Goal: Task Accomplishment & Management: Complete application form

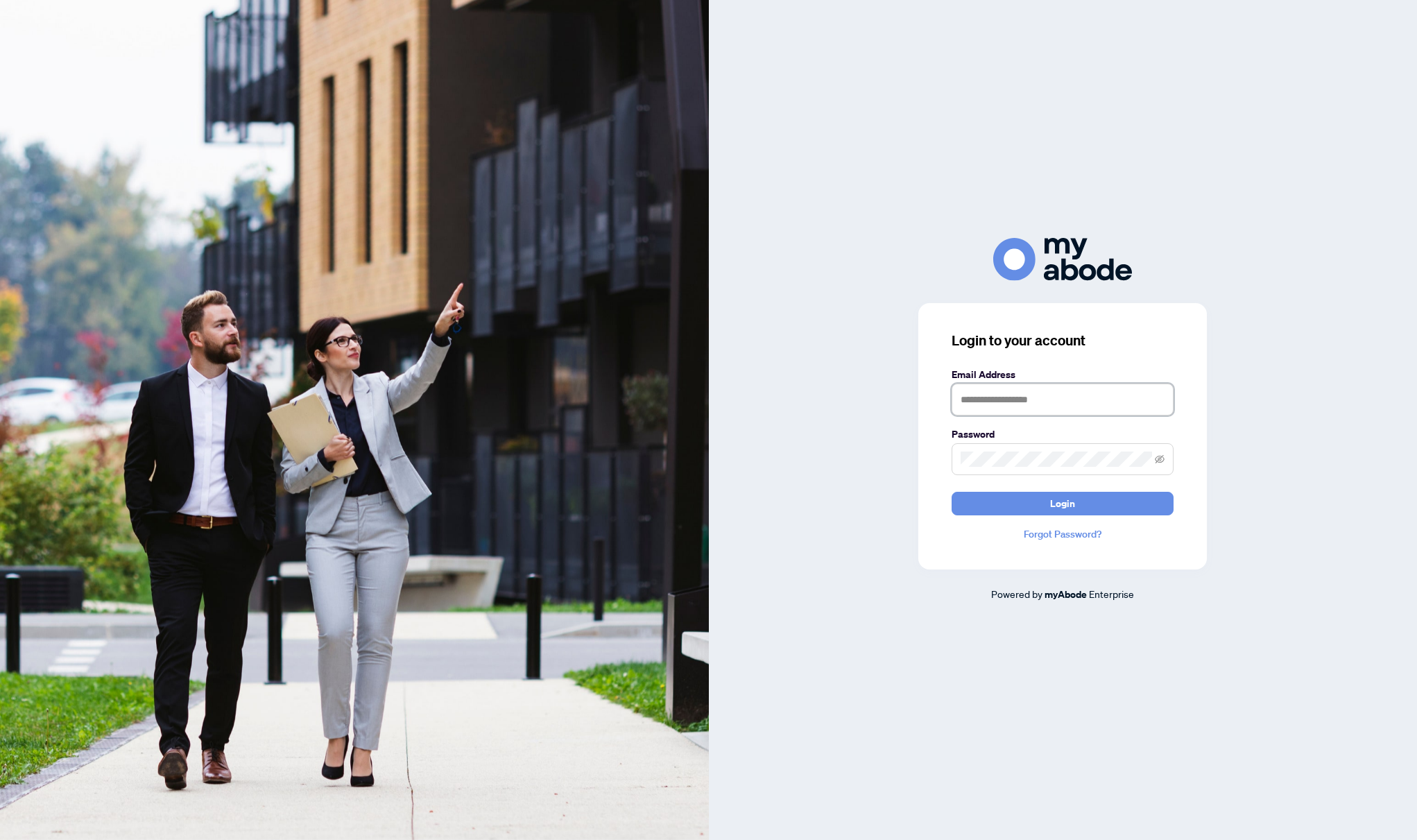
type input "**********"
click at [1063, 503] on button "Login" at bounding box center [1063, 503] width 222 height 24
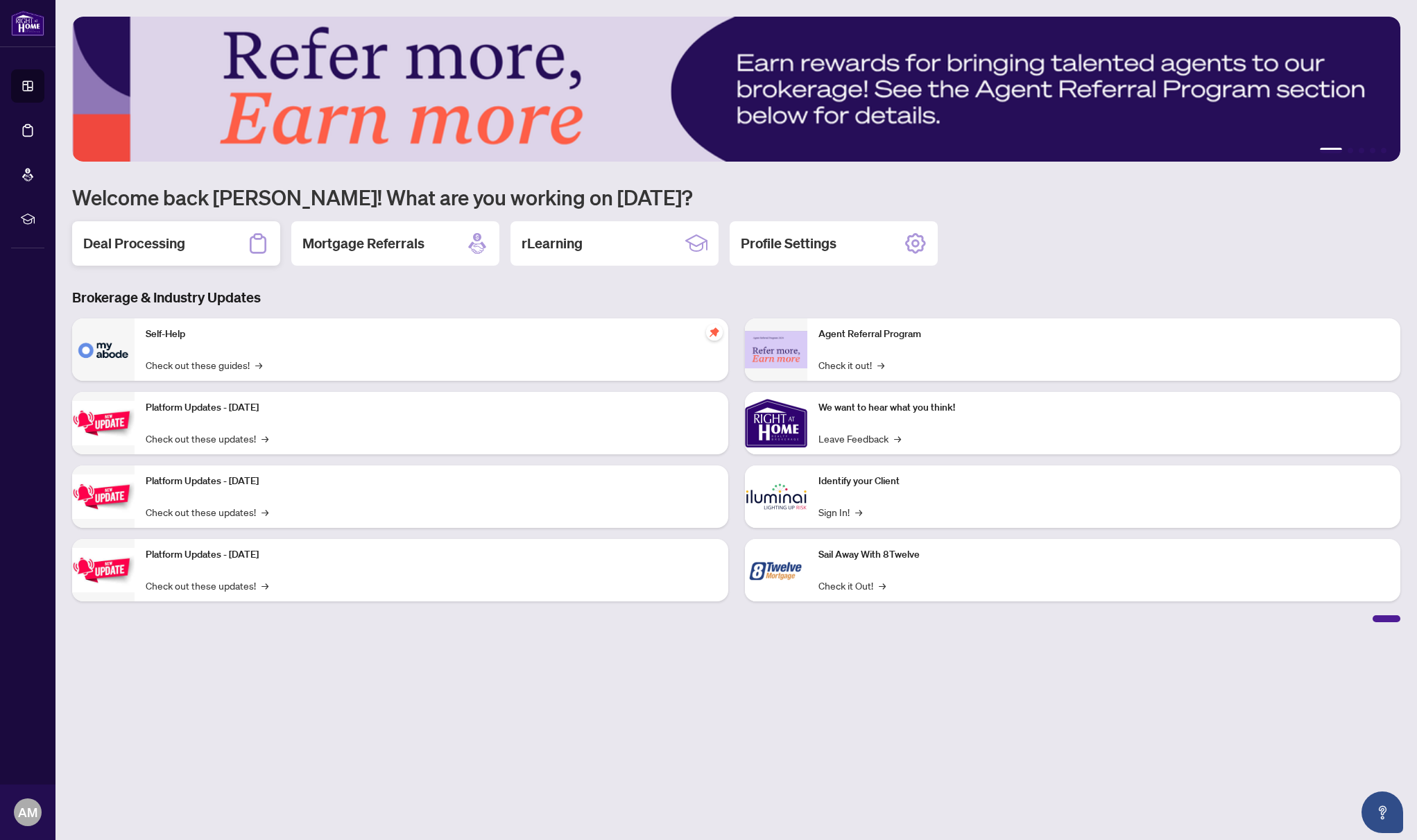
click at [131, 244] on h2 "Deal Processing" at bounding box center [134, 244] width 102 height 19
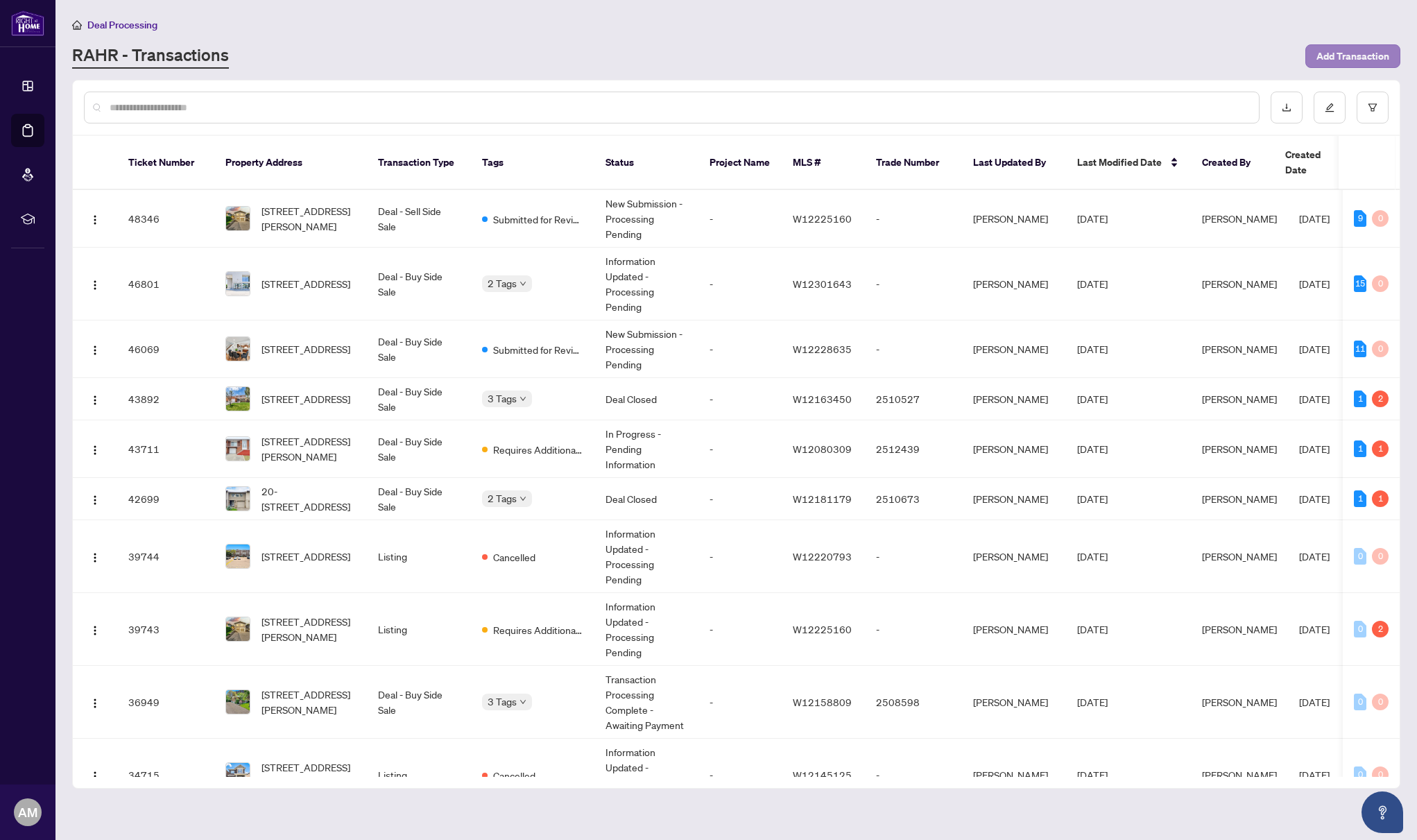
click at [1352, 54] on span "Add Transaction" at bounding box center [1353, 56] width 73 height 22
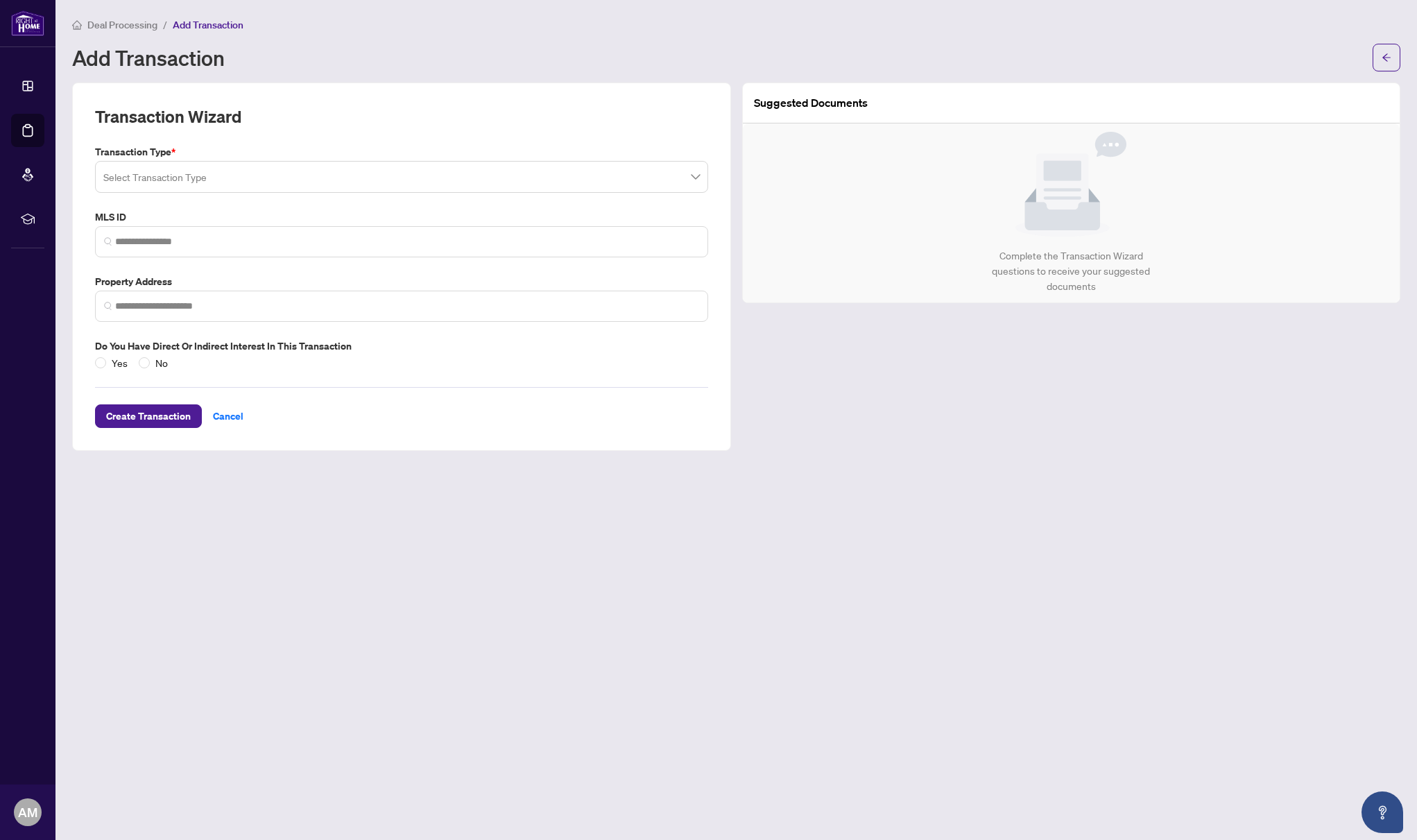
click at [512, 177] on input "search" at bounding box center [395, 179] width 584 height 30
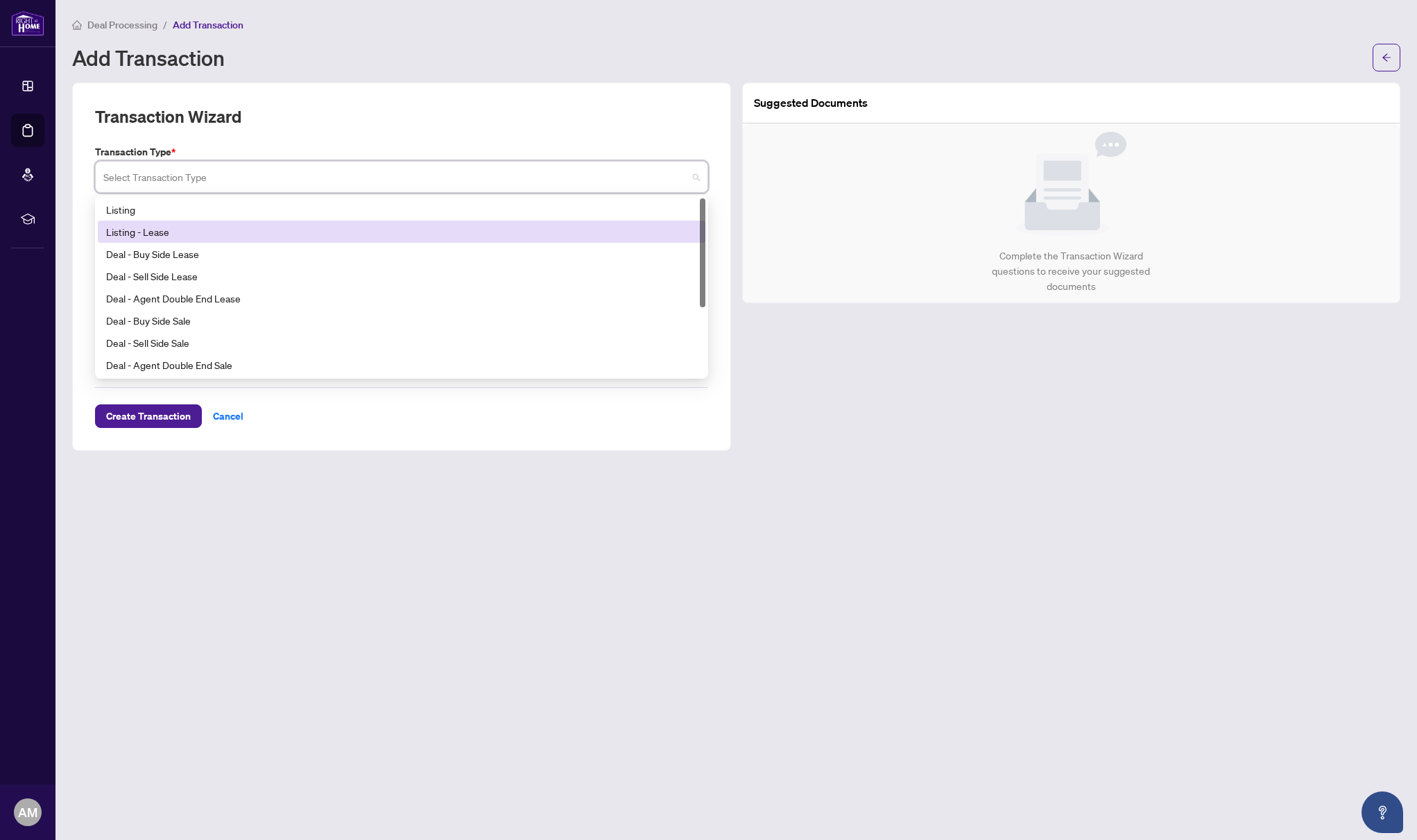
click at [137, 230] on div "Listing - Lease" at bounding box center [402, 231] width 591 height 16
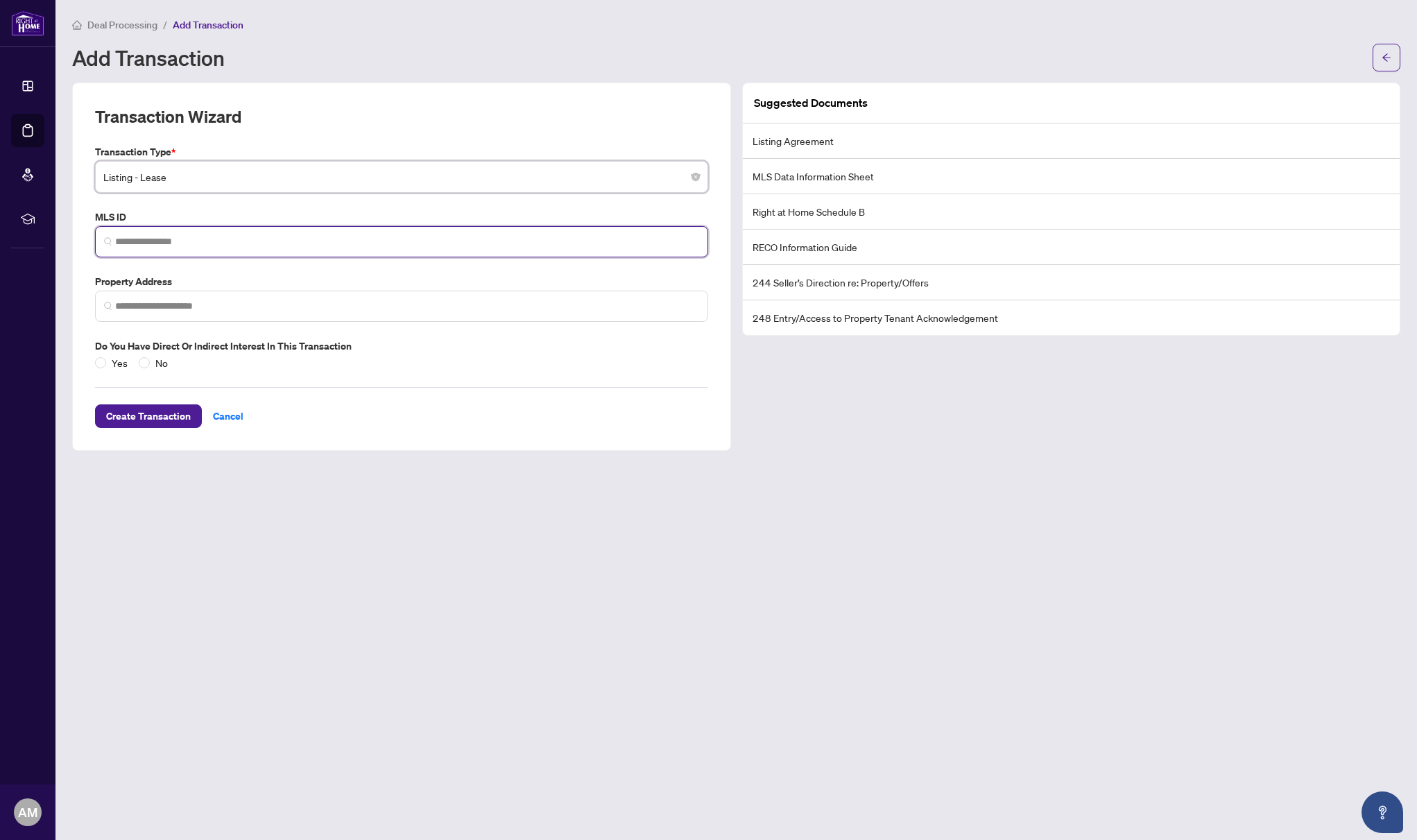
click at [236, 245] on input "search" at bounding box center [407, 242] width 584 height 15
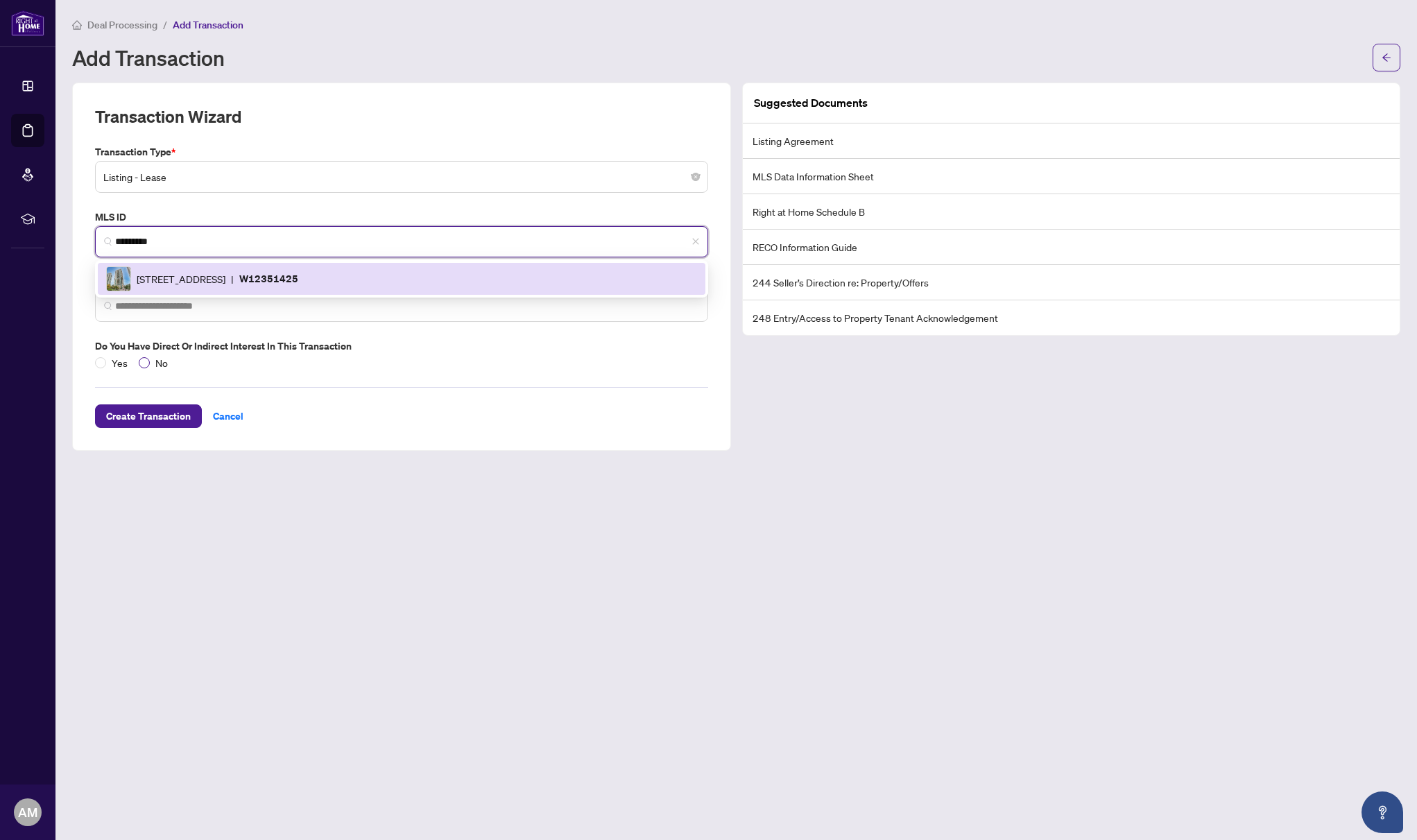
type input "*********"
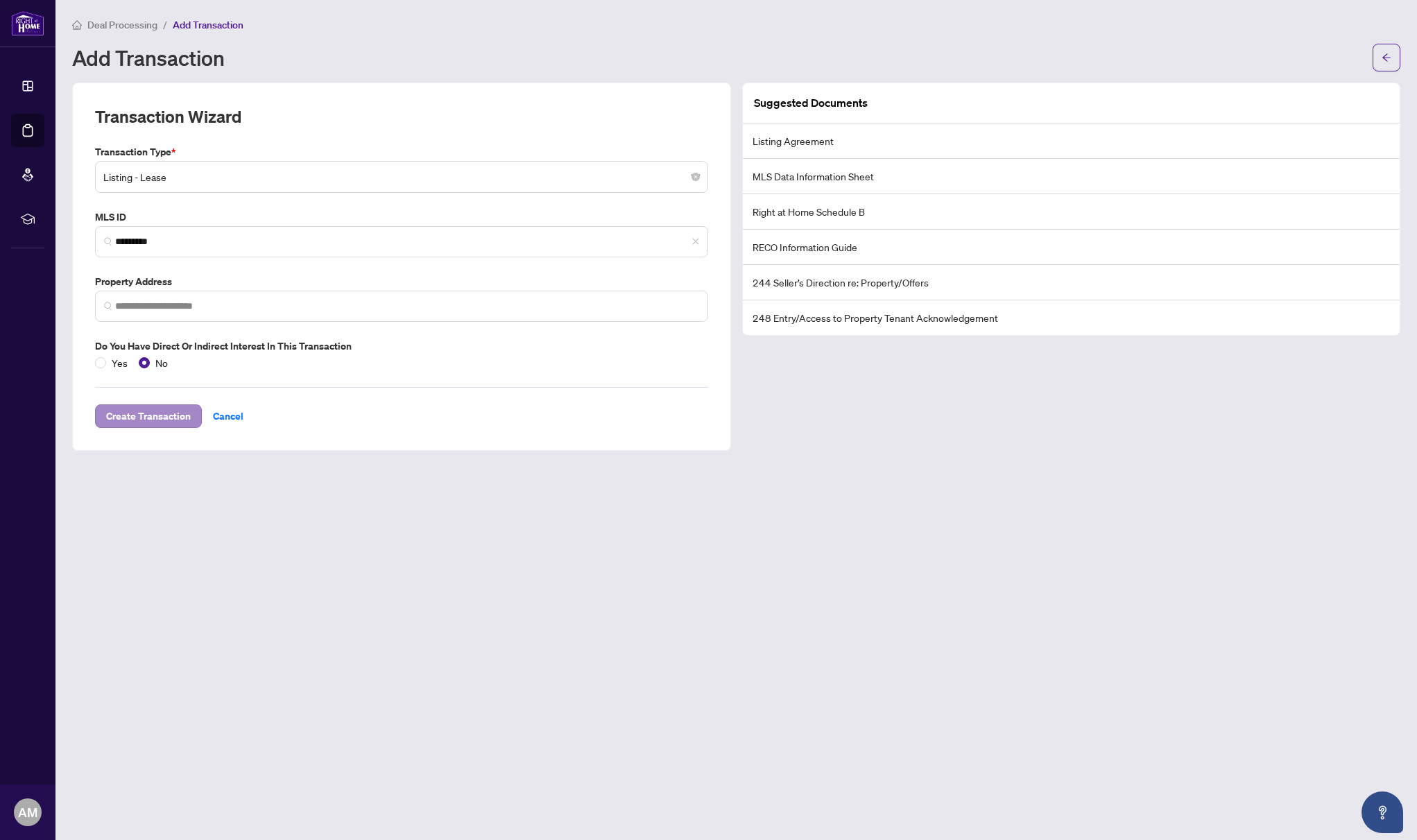
click at [162, 410] on span "Create Transaction" at bounding box center [148, 416] width 85 height 22
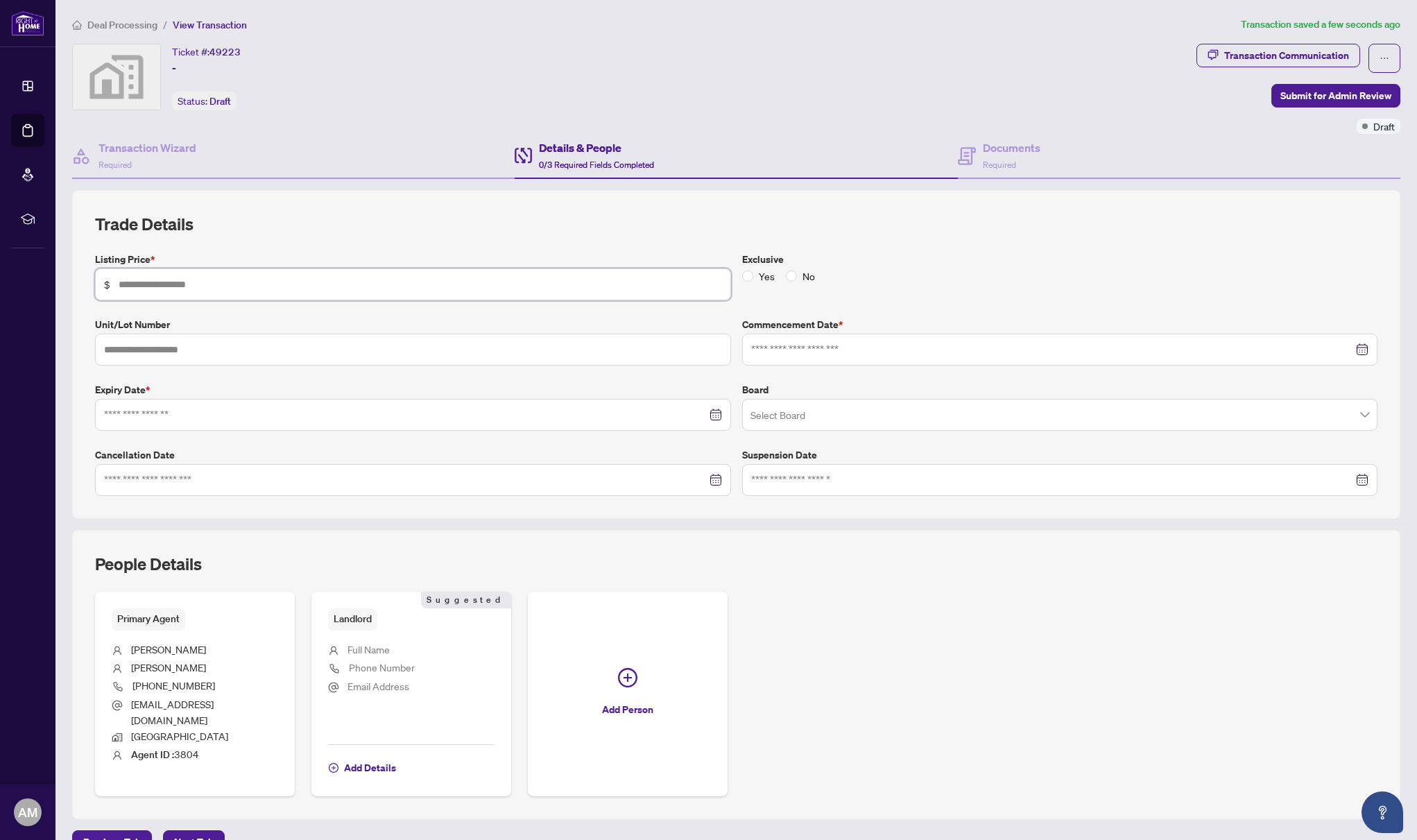
click at [400, 282] on input "text" at bounding box center [420, 284] width 603 height 16
type input "*****"
click at [380, 412] on input at bounding box center [405, 414] width 603 height 16
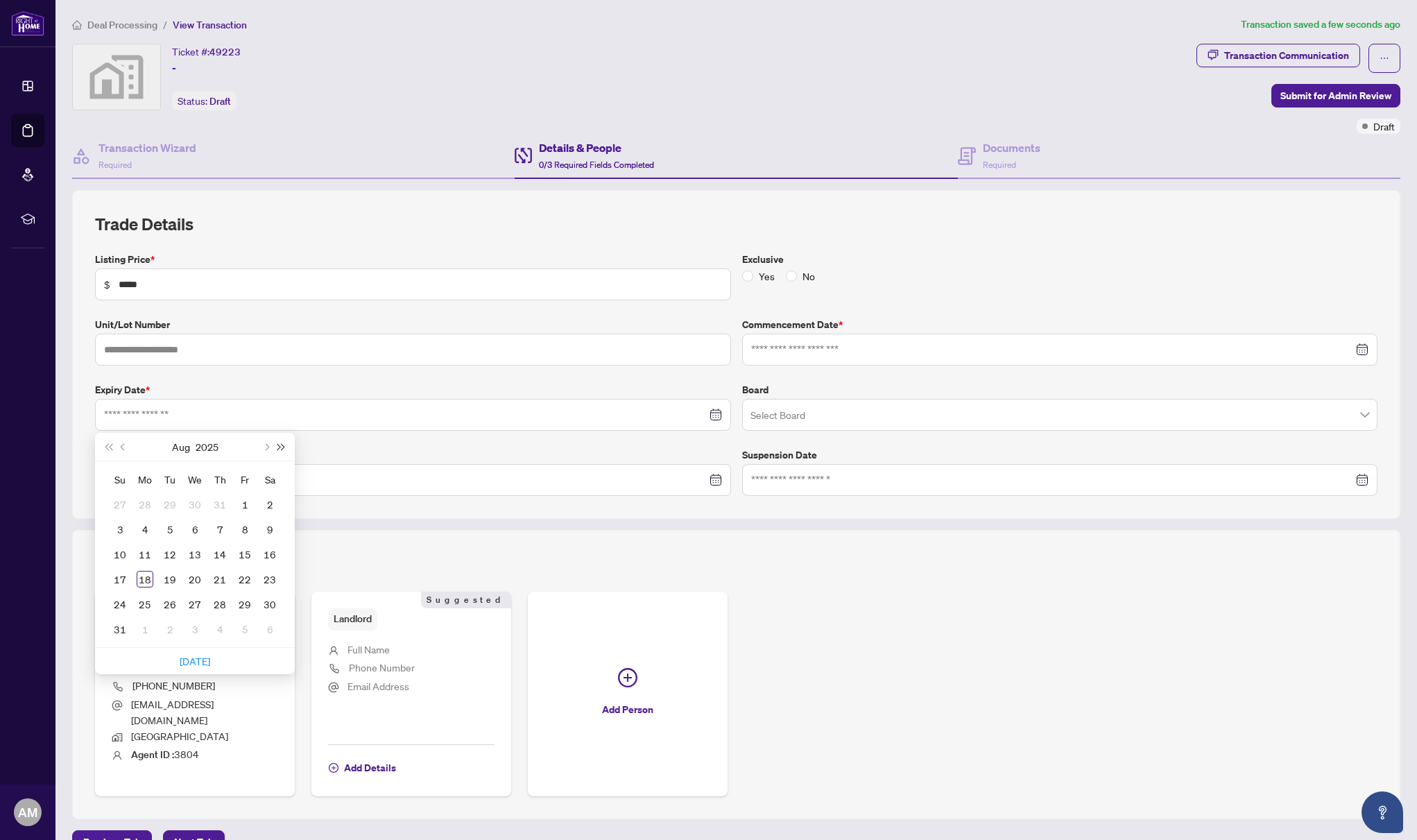
click at [280, 447] on button "Next year (Control + right)" at bounding box center [281, 447] width 16 height 28
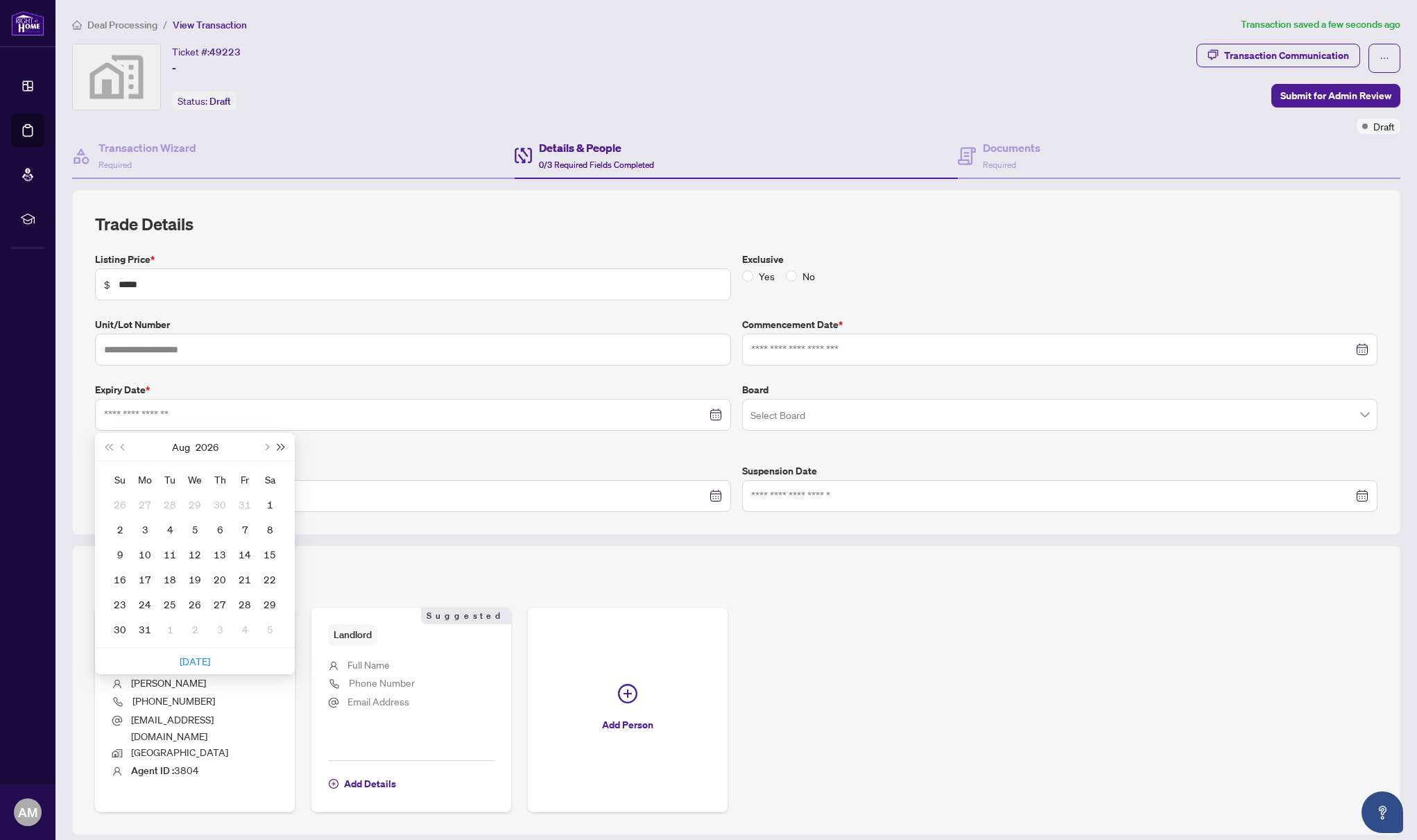
click at [280, 446] on span "Next year (Control + right)" at bounding box center [281, 446] width 7 height 7
click at [109, 447] on span "Last year (Control + left)" at bounding box center [108, 446] width 7 height 7
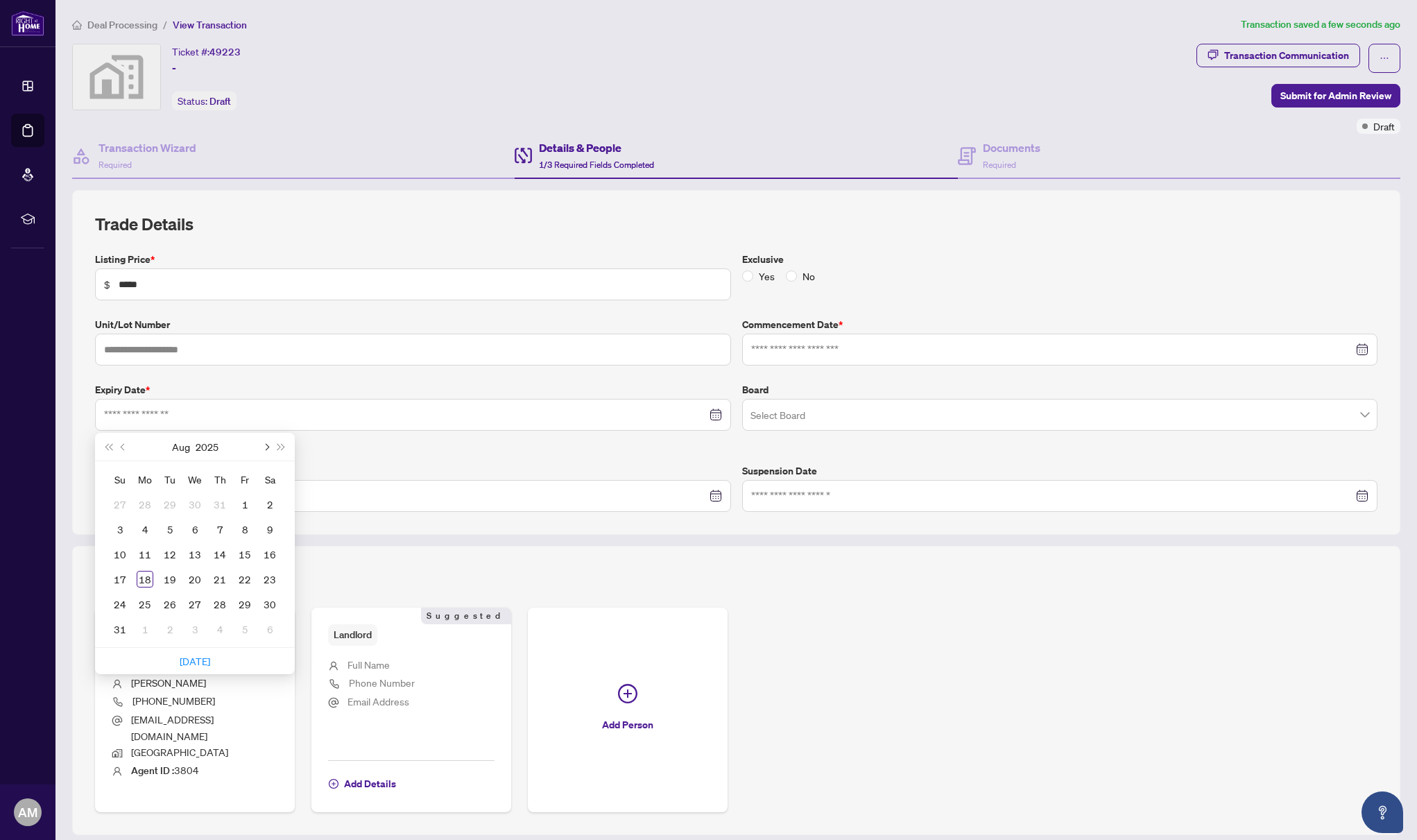
click at [267, 447] on span "Next month (PageDown)" at bounding box center [265, 446] width 7 height 7
type input "**********"
click at [246, 602] on div "31" at bounding box center [244, 604] width 17 height 17
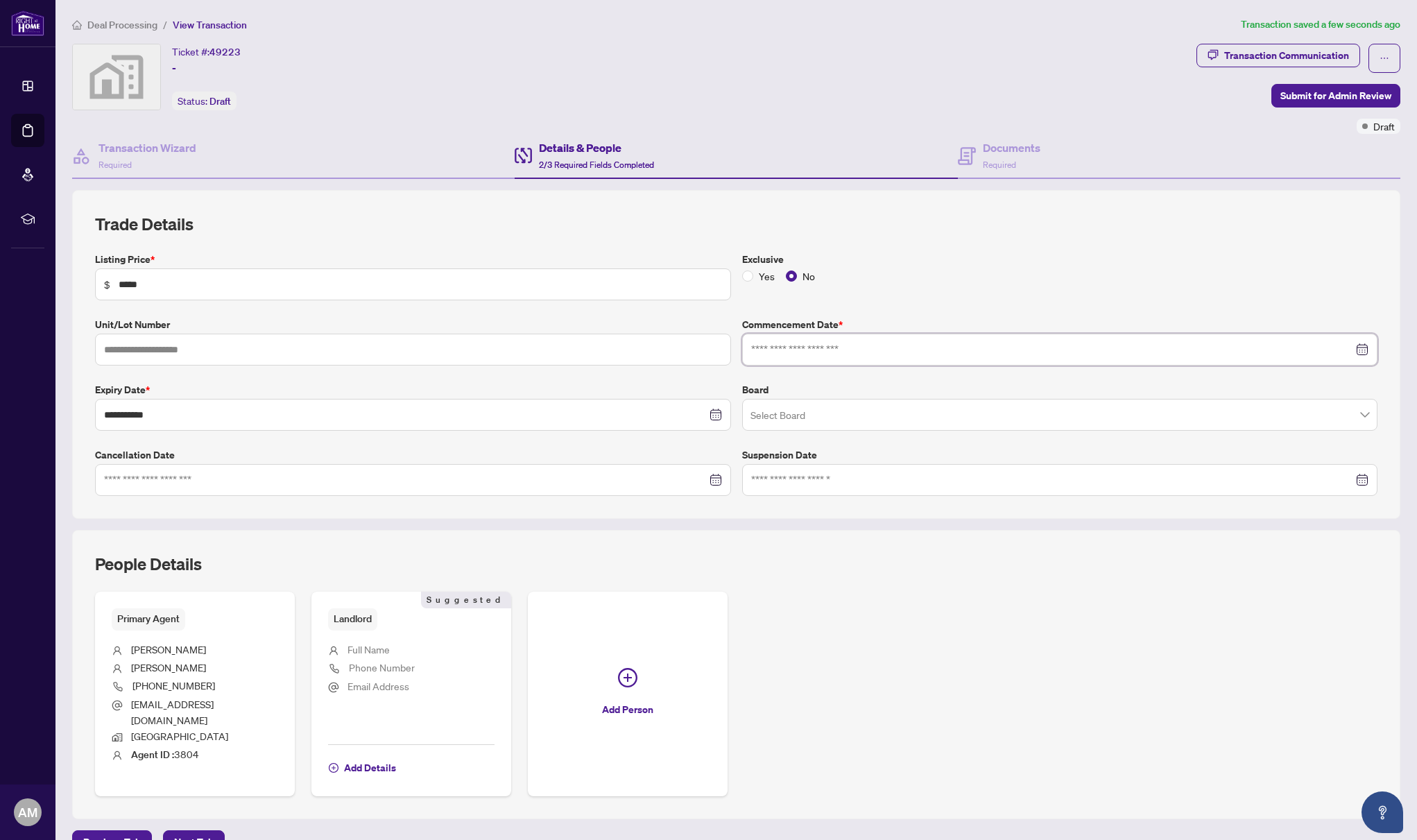
click at [834, 348] on input at bounding box center [1052, 349] width 603 height 16
type input "**********"
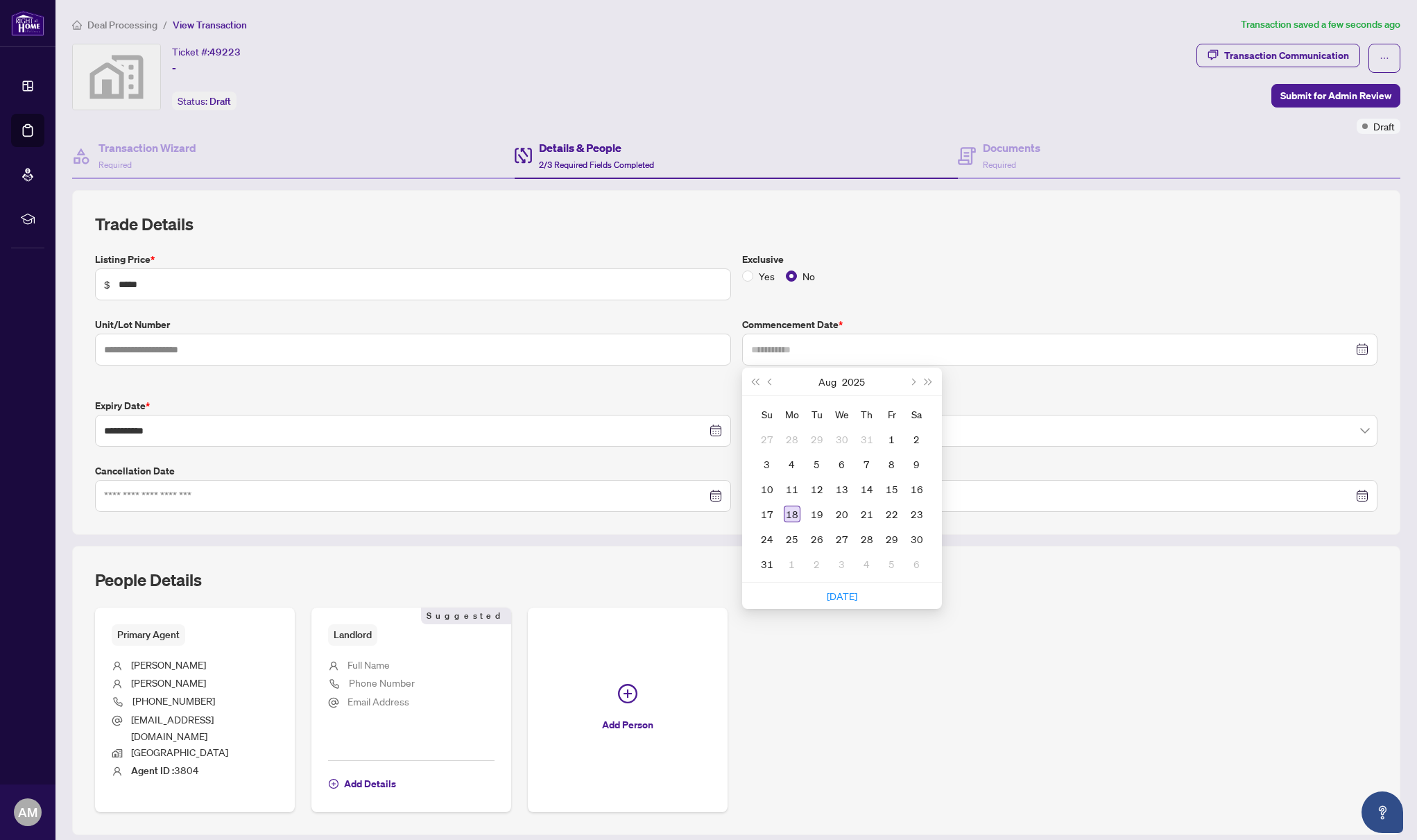
click at [795, 513] on div "18" at bounding box center [792, 514] width 17 height 17
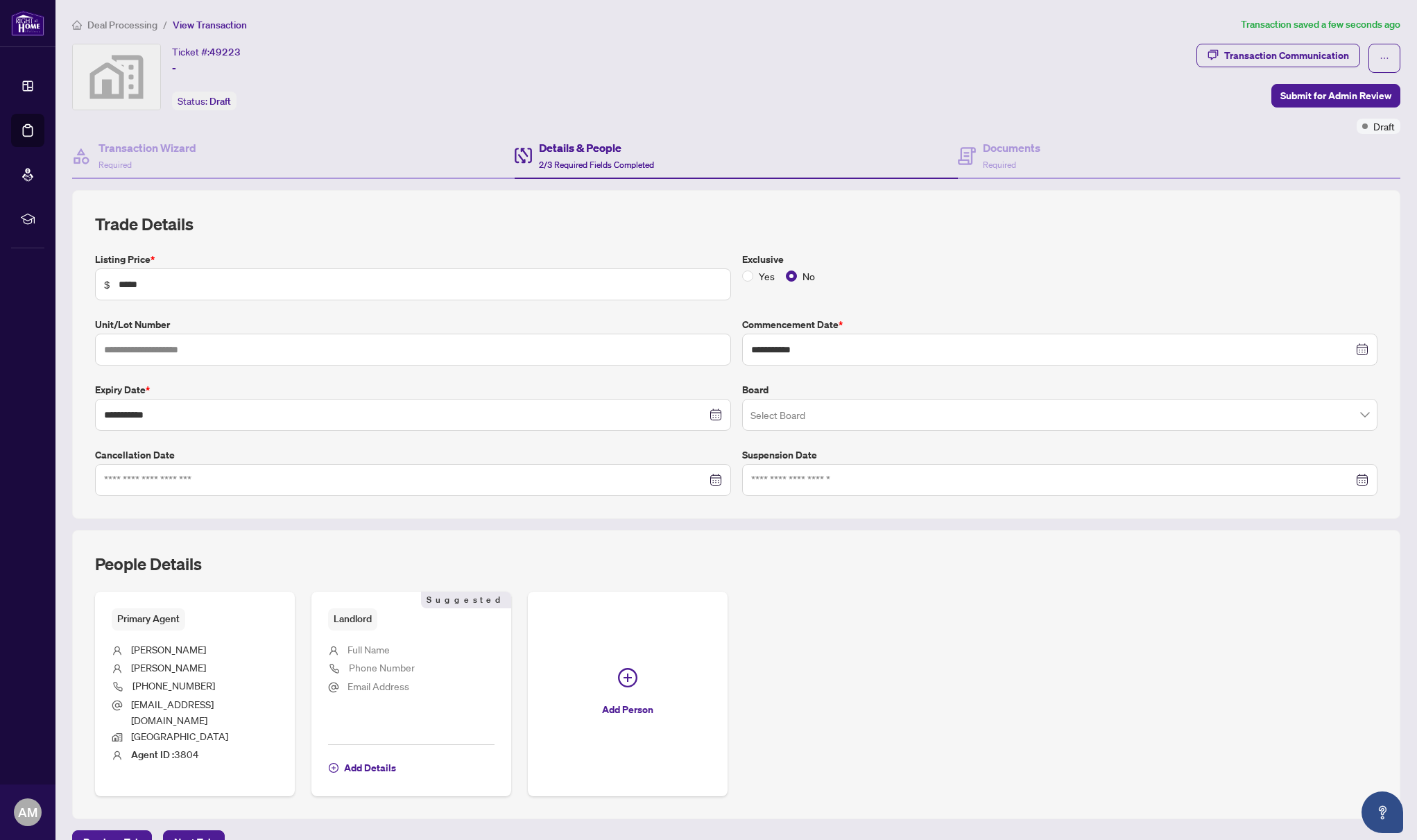
click at [828, 416] on input "search" at bounding box center [1054, 416] width 607 height 30
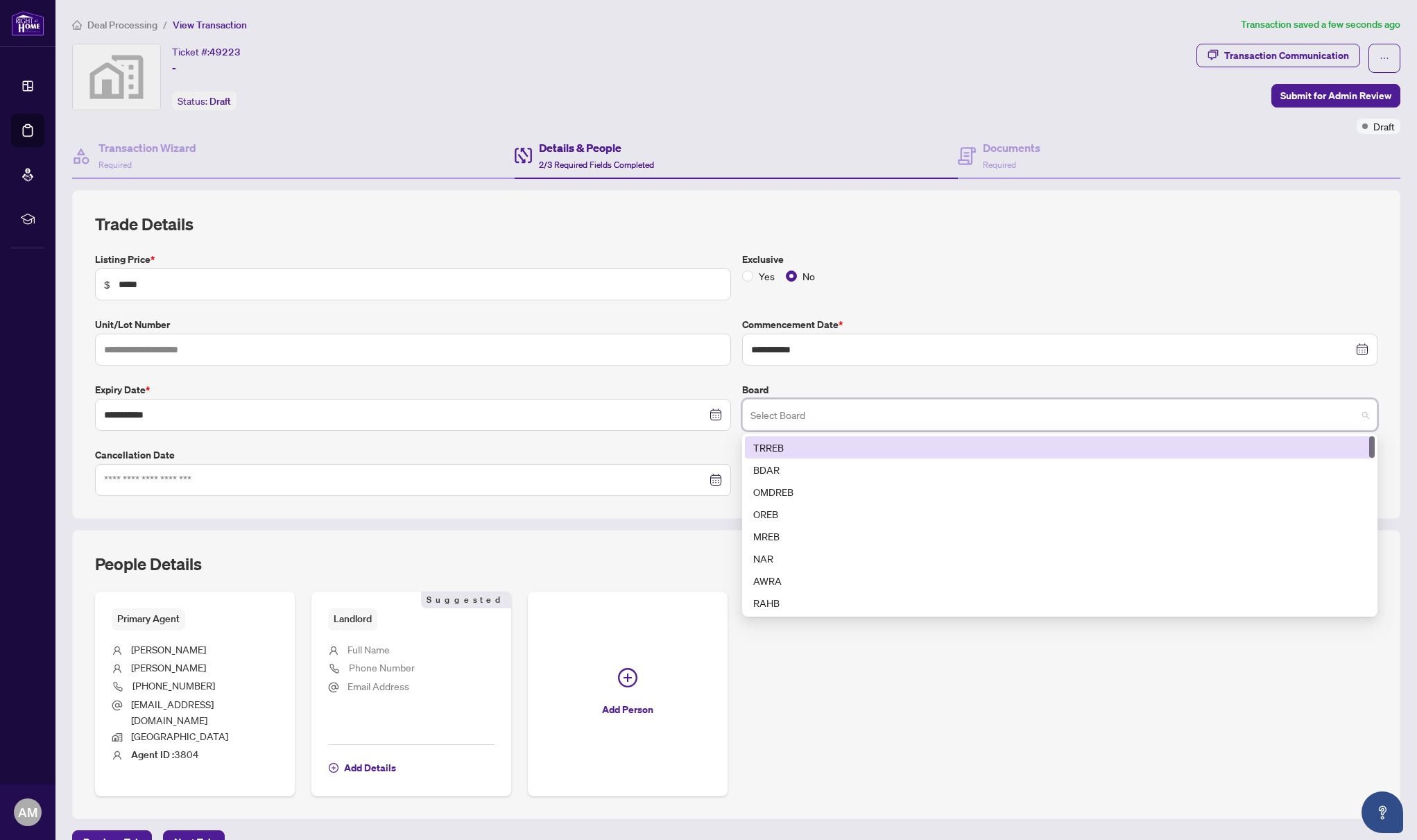
click at [819, 449] on div "TRREB" at bounding box center [1060, 447] width 614 height 16
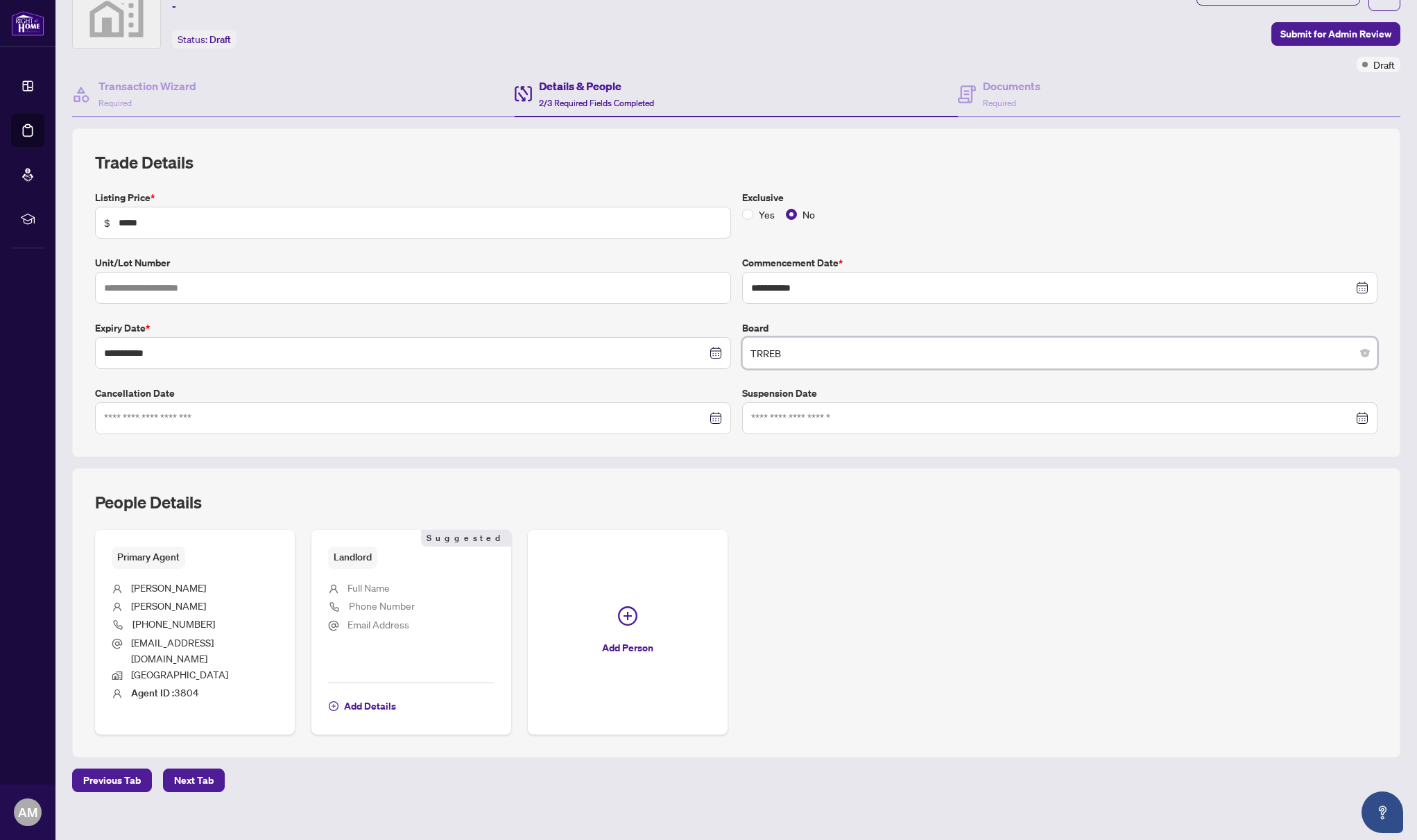
scroll to position [61, 0]
click at [1015, 94] on h4 "Documents" at bounding box center [1012, 86] width 58 height 17
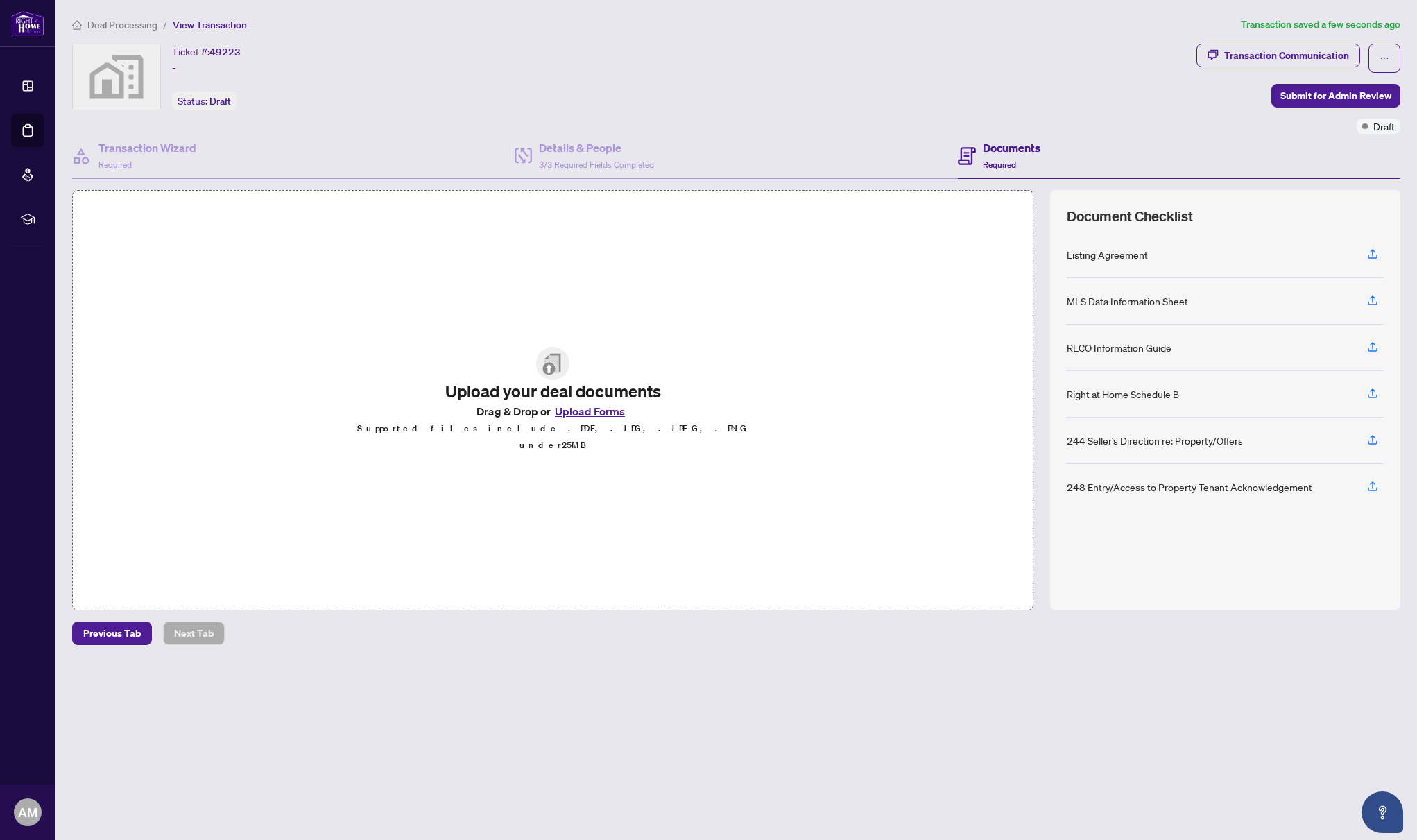
click at [553, 367] on img at bounding box center [552, 363] width 33 height 33
click at [585, 419] on button "Upload Forms" at bounding box center [590, 411] width 78 height 18
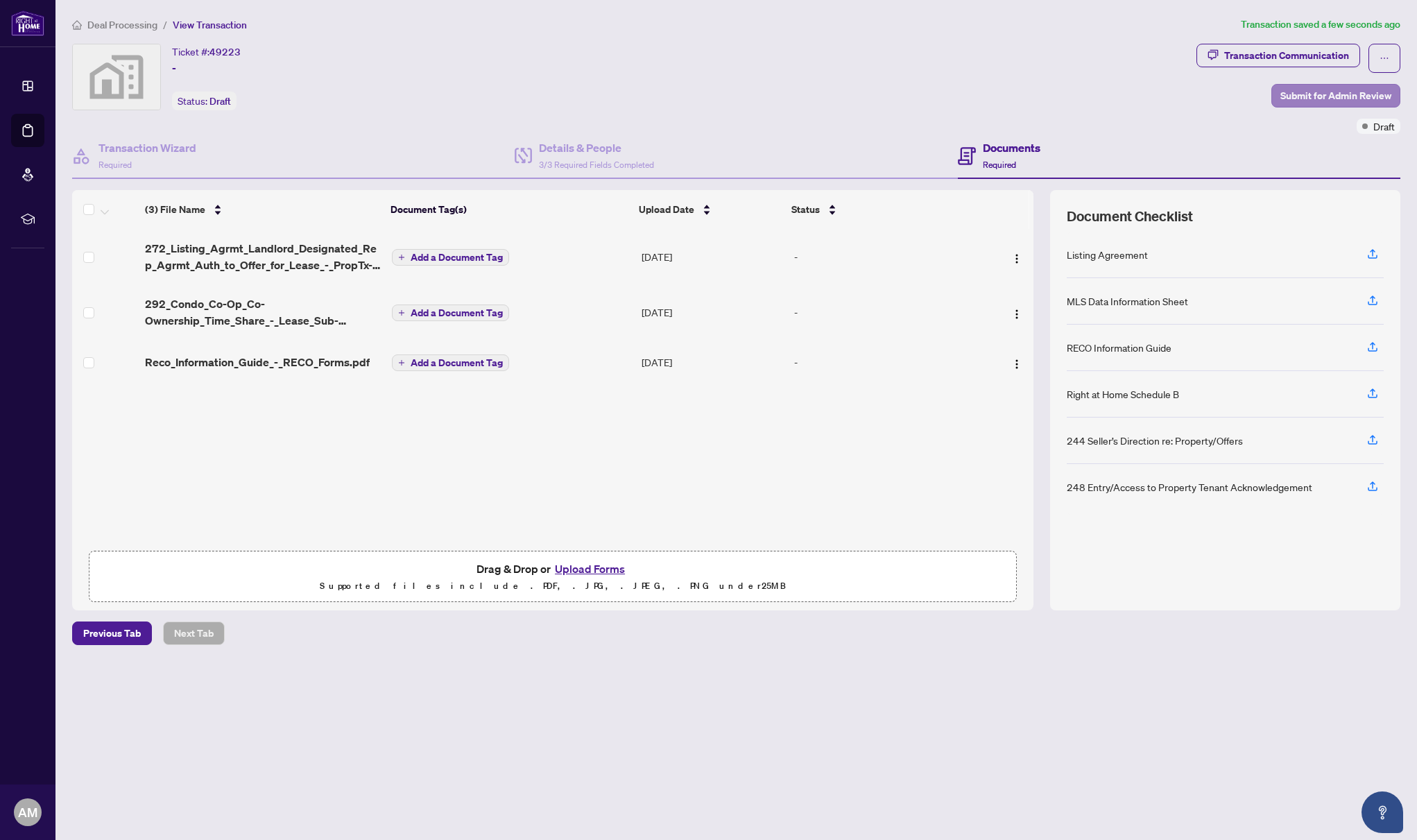
click at [1320, 92] on span "Submit for Admin Review" at bounding box center [1336, 96] width 111 height 22
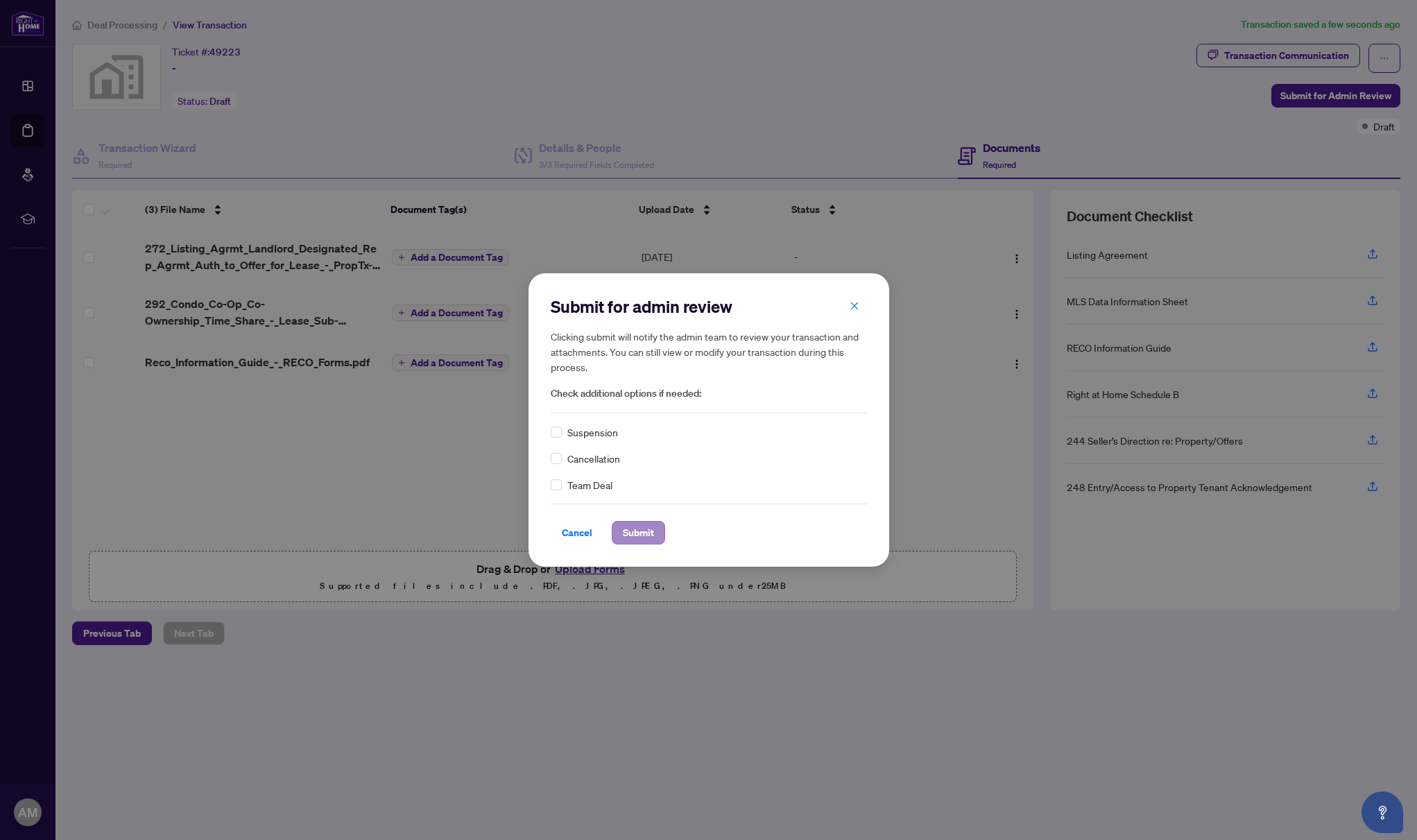
click at [640, 534] on span "Submit" at bounding box center [639, 532] width 31 height 22
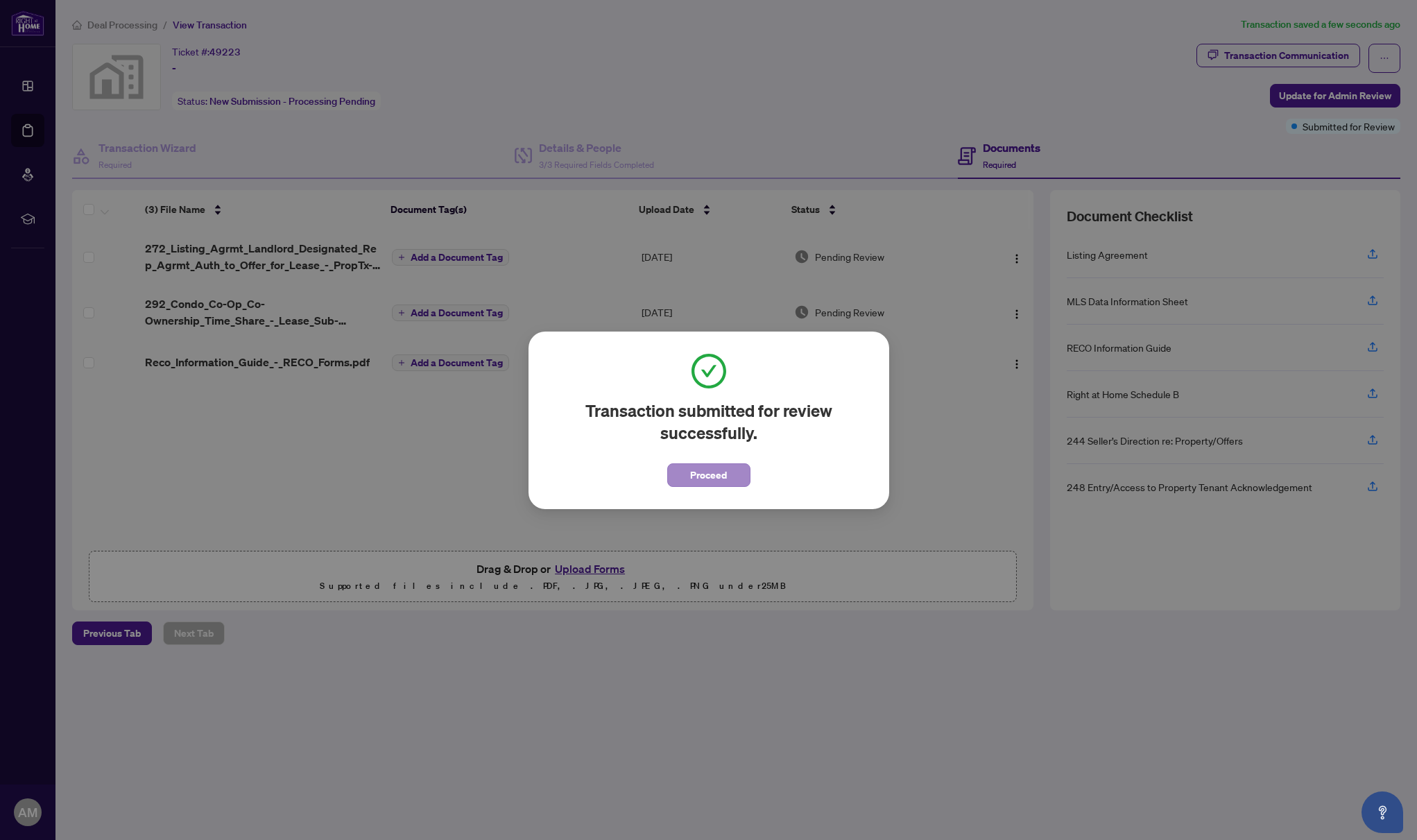
click at [738, 478] on button "Proceed" at bounding box center [709, 475] width 83 height 24
